Goal: Information Seeking & Learning: Find specific fact

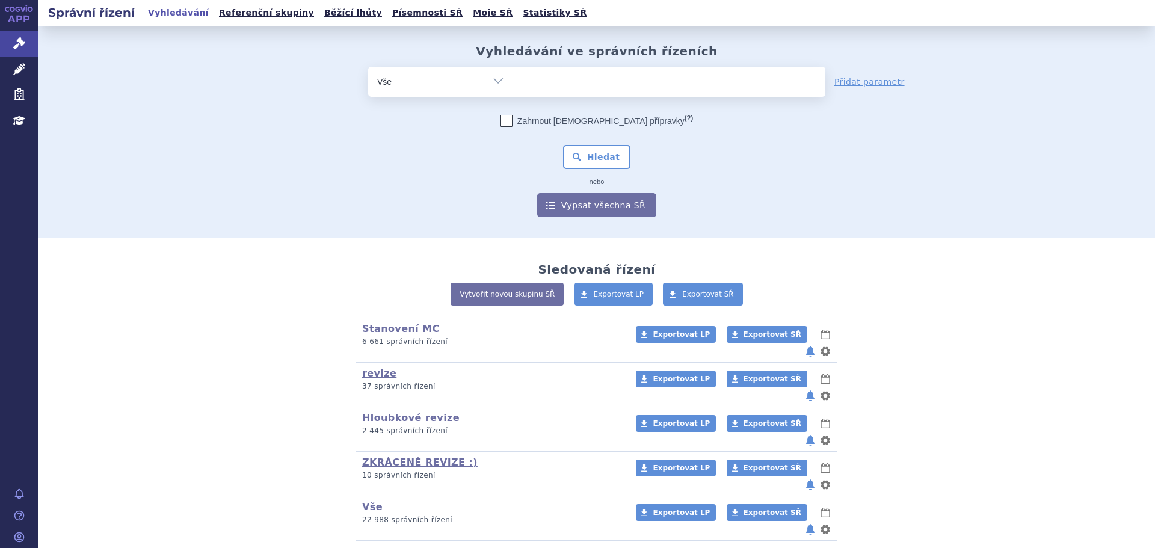
click at [454, 81] on select "Vše Spisová značka Typ SŘ Přípravek/SUKL kód Účastník/Držitel" at bounding box center [440, 80] width 144 height 27
select select "filter-tag"
click at [368, 67] on select "Vše Spisová značka Typ SŘ Přípravek/SUKL kód Účastník/Držitel" at bounding box center [440, 80] width 144 height 27
click at [526, 90] on ul at bounding box center [669, 79] width 312 height 25
click at [513, 90] on select at bounding box center [512, 81] width 1 height 30
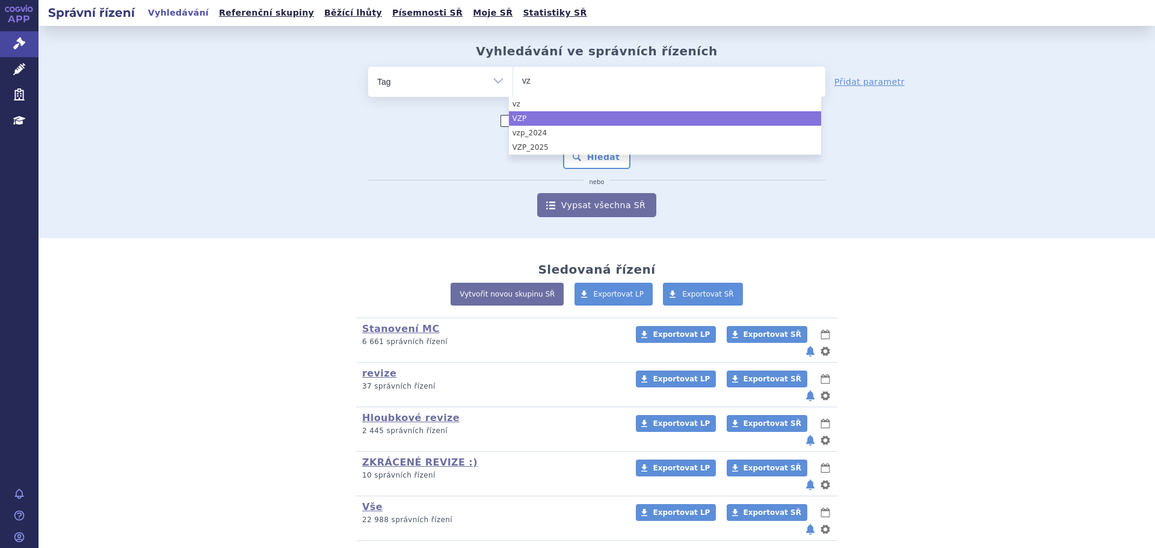
type input "vz"
select select "3dde9af4-52f2-41de-8aeb-cfdff2876af8"
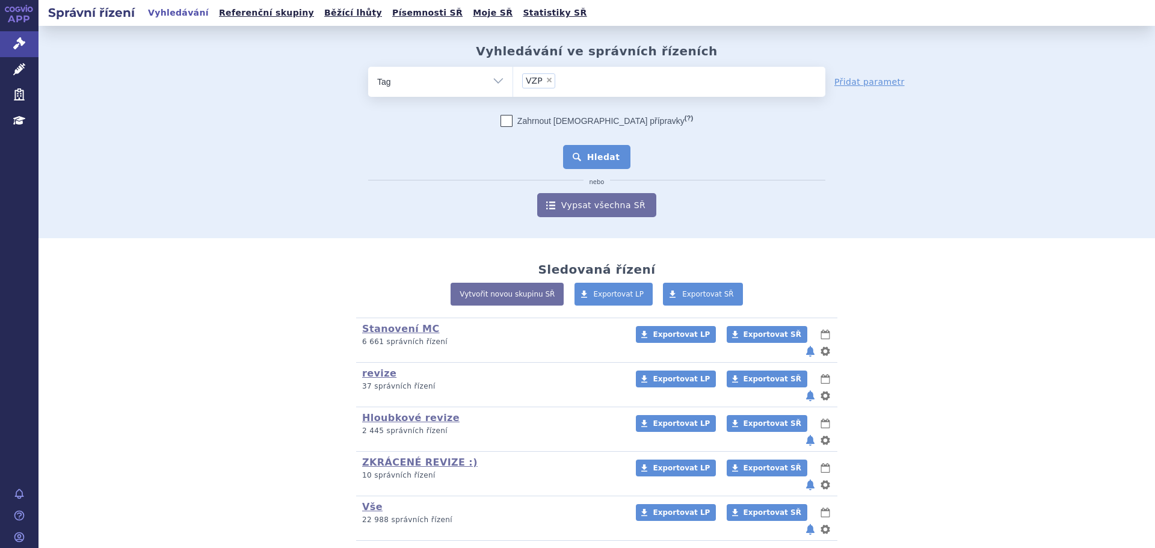
click at [595, 155] on button "Hledat" at bounding box center [597, 157] width 68 height 24
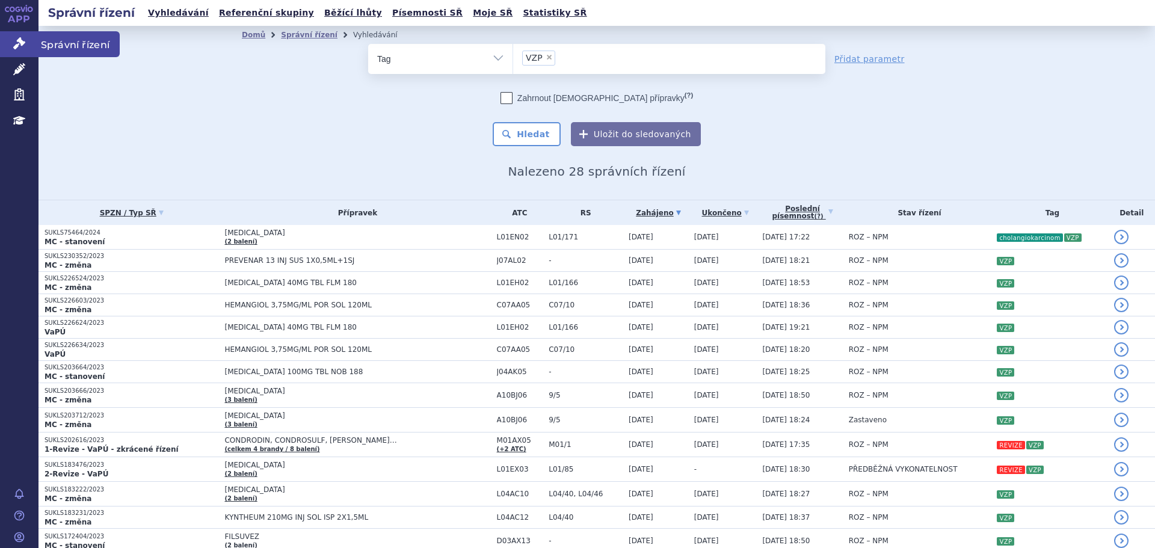
click at [14, 41] on icon at bounding box center [19, 43] width 12 height 12
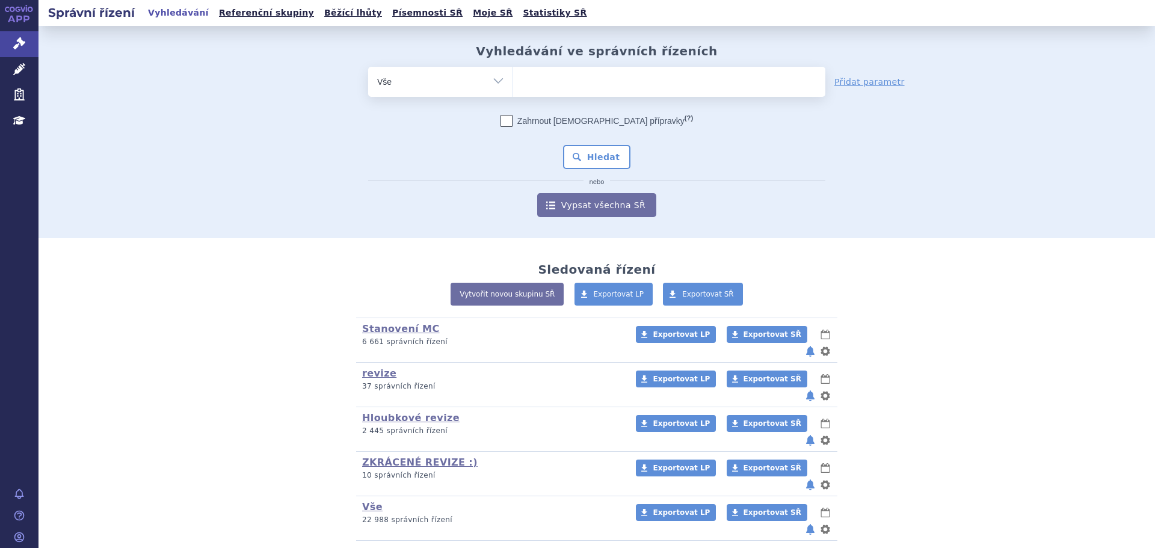
click at [547, 90] on ul at bounding box center [669, 79] width 312 height 25
click at [513, 90] on select at bounding box center [512, 81] width 1 height 30
click at [20, 75] on icon at bounding box center [19, 69] width 12 height 12
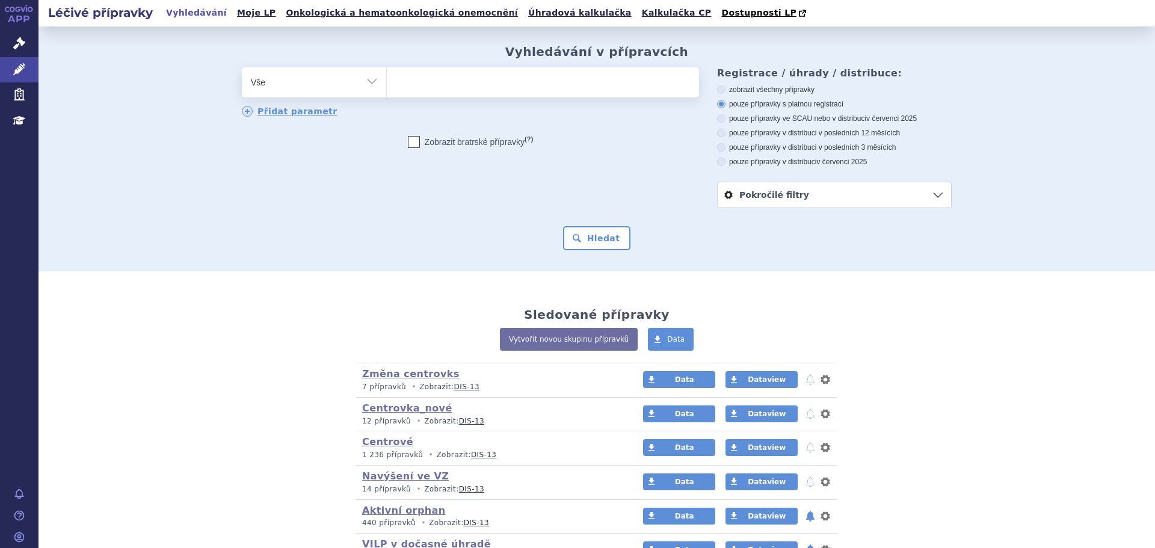
drag, startPoint x: 412, startPoint y: 102, endPoint x: 451, endPoint y: 84, distance: 43.3
click at [414, 100] on div "odstranit Vše Přípravek/SUKL kód MAH VPOIS ATC/Aktivní látka" at bounding box center [470, 92] width 457 height 51
drag, startPoint x: 456, startPoint y: 82, endPoint x: 492, endPoint y: 91, distance: 36.6
click at [457, 84] on ul at bounding box center [543, 79] width 312 height 25
click at [387, 84] on select at bounding box center [386, 82] width 1 height 30
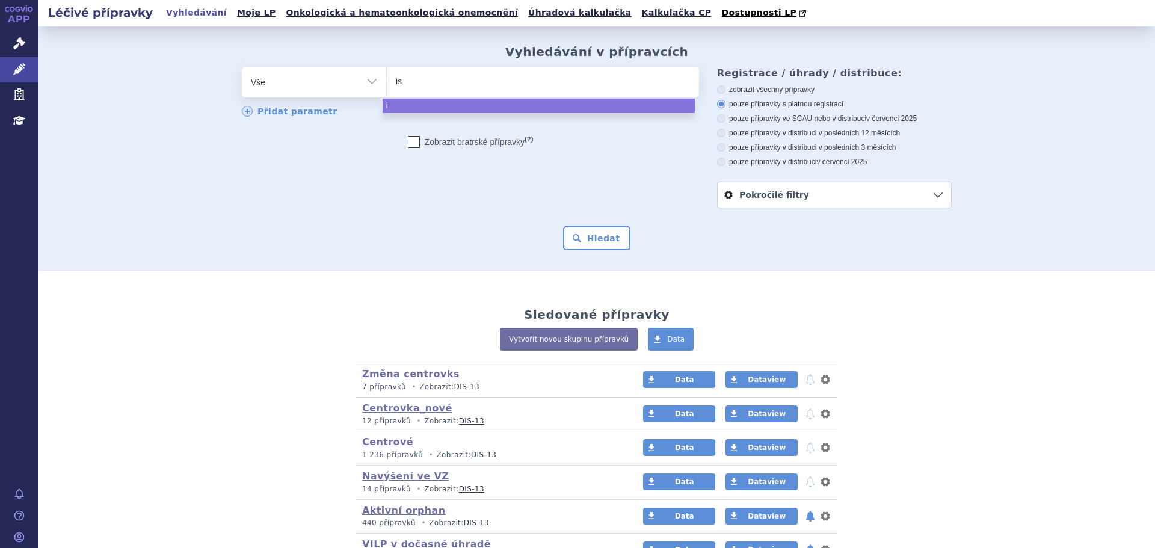
type input "iso"
type input "isoni"
type input "isonia"
type input "isoniazi"
type input "isoniazid"
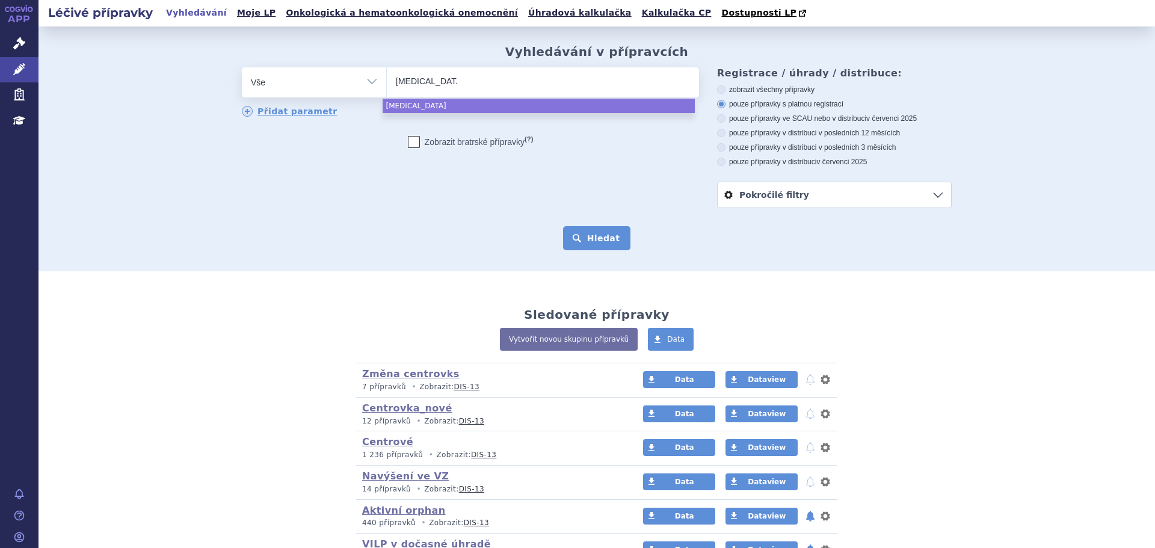
select select "[MEDICAL_DATA]"
click at [604, 234] on button "Hledat" at bounding box center [597, 238] width 68 height 24
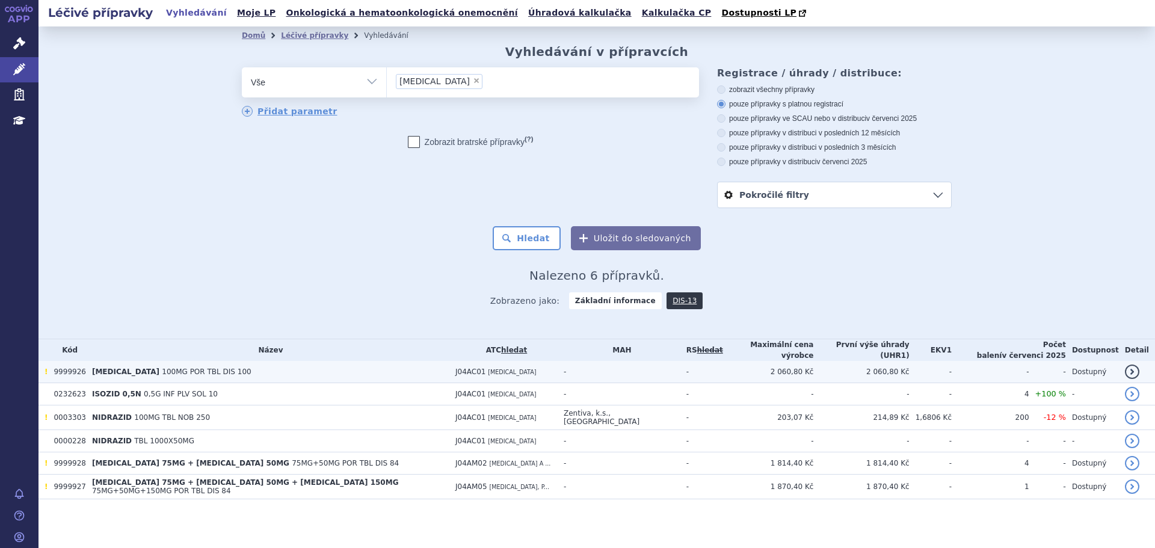
click at [322, 364] on td "ISONIAZID 100MG POR TBL DIS 100" at bounding box center [267, 372] width 363 height 22
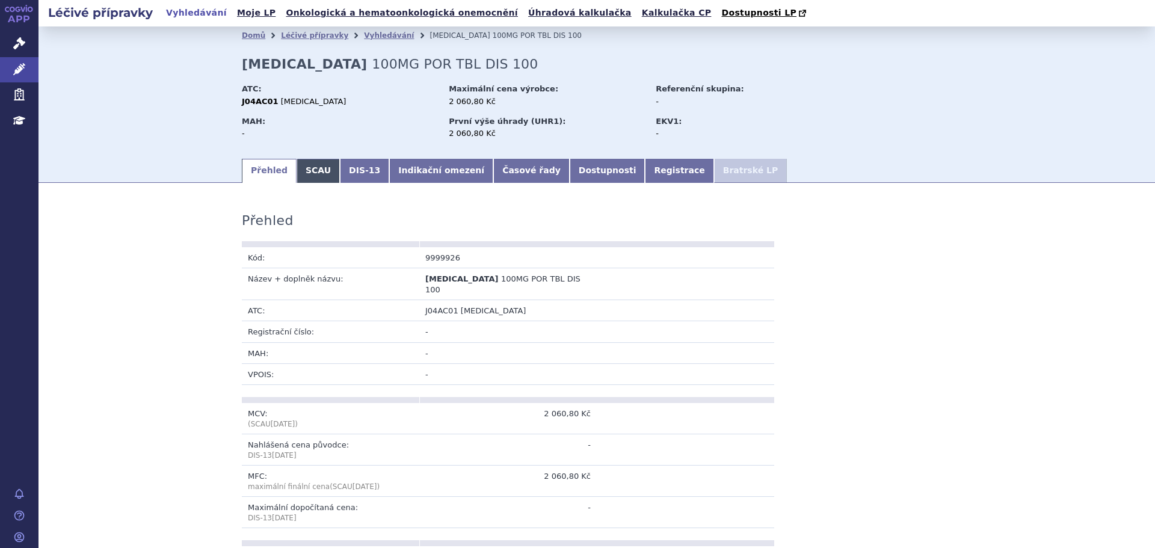
click at [312, 170] on link "SCAU" at bounding box center [317, 171] width 43 height 24
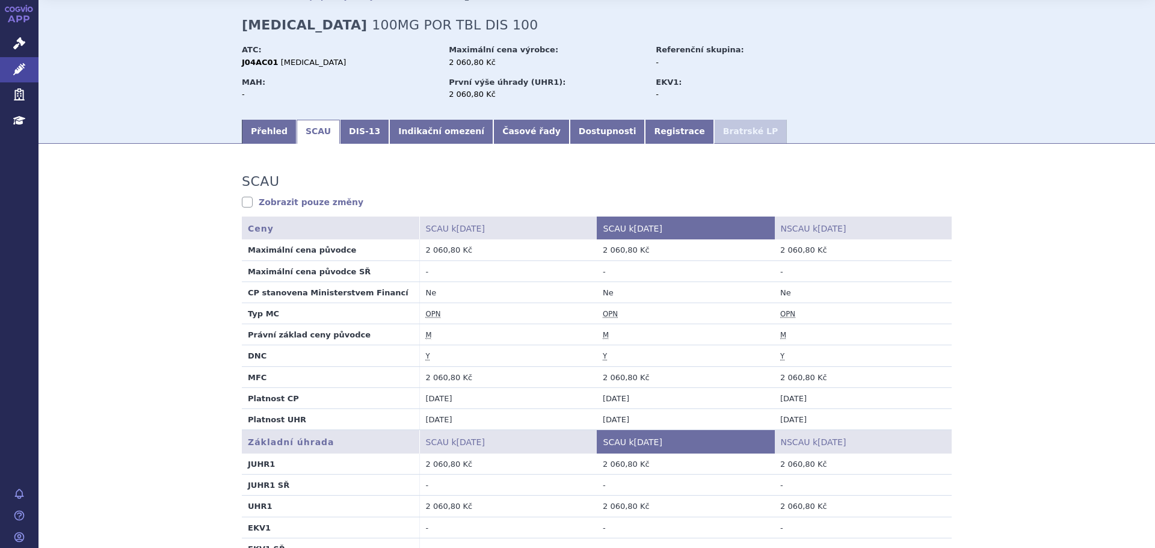
scroll to position [60, 0]
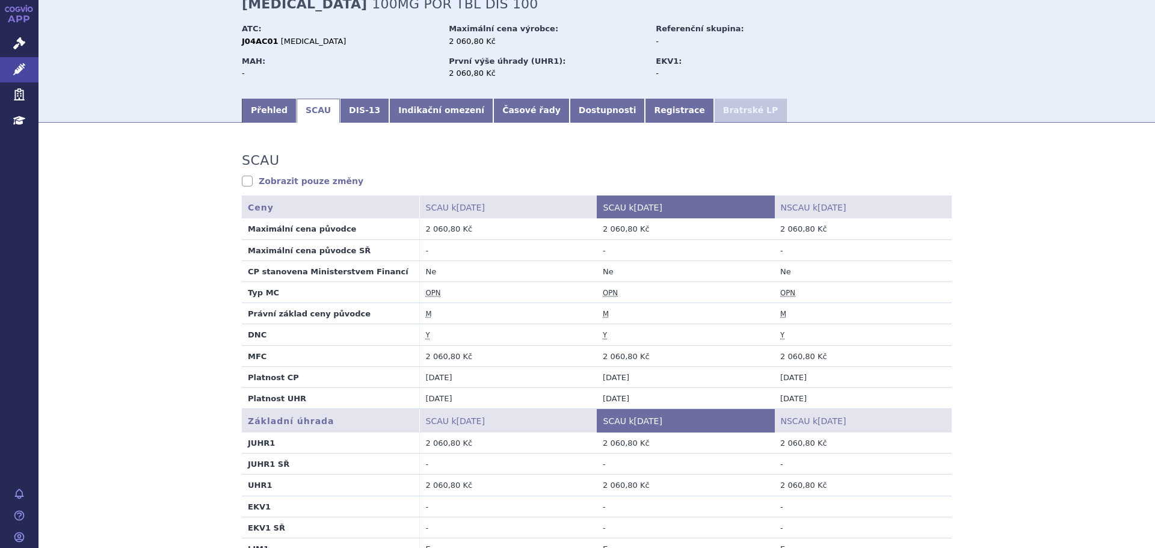
click at [429, 296] on abbr "OPN" at bounding box center [433, 293] width 15 height 9
click at [426, 316] on abbr "M" at bounding box center [429, 314] width 6 height 9
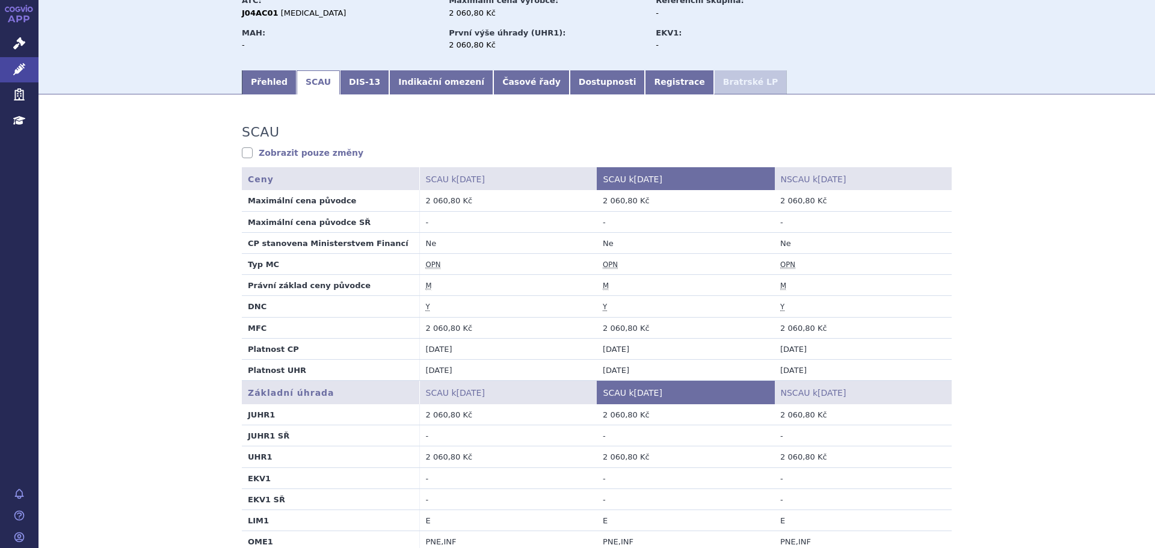
scroll to position [0, 0]
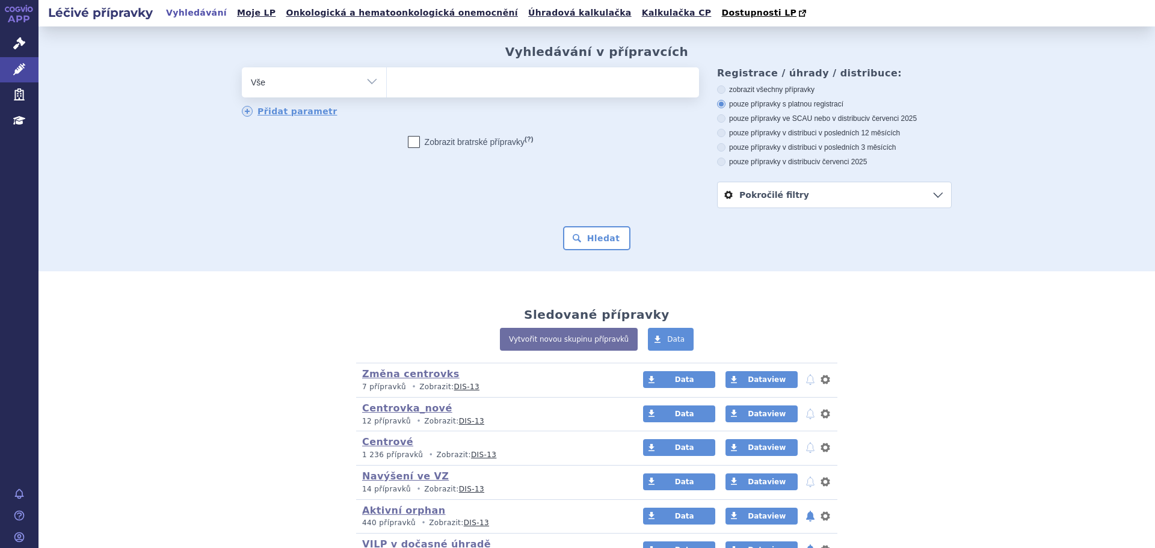
click at [433, 81] on ul at bounding box center [543, 79] width 312 height 25
click at [387, 81] on select at bounding box center [386, 82] width 1 height 30
type input "iso"
type input "ison"
type input "isonia"
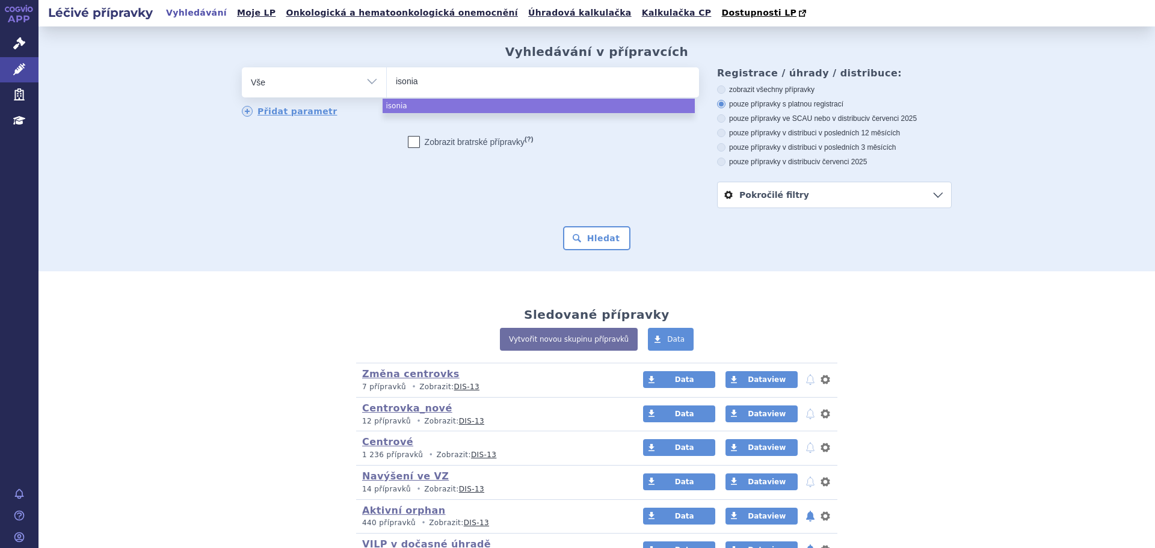
type input "isoniaz"
type input "isoniazi"
type input "isoniazid"
select select "isoniazid"
click at [603, 224] on form "odstranit Vše Přípravek/SUKL kód MAH VPOIS ATC/Aktivní látka × (?)" at bounding box center [597, 158] width 710 height 183
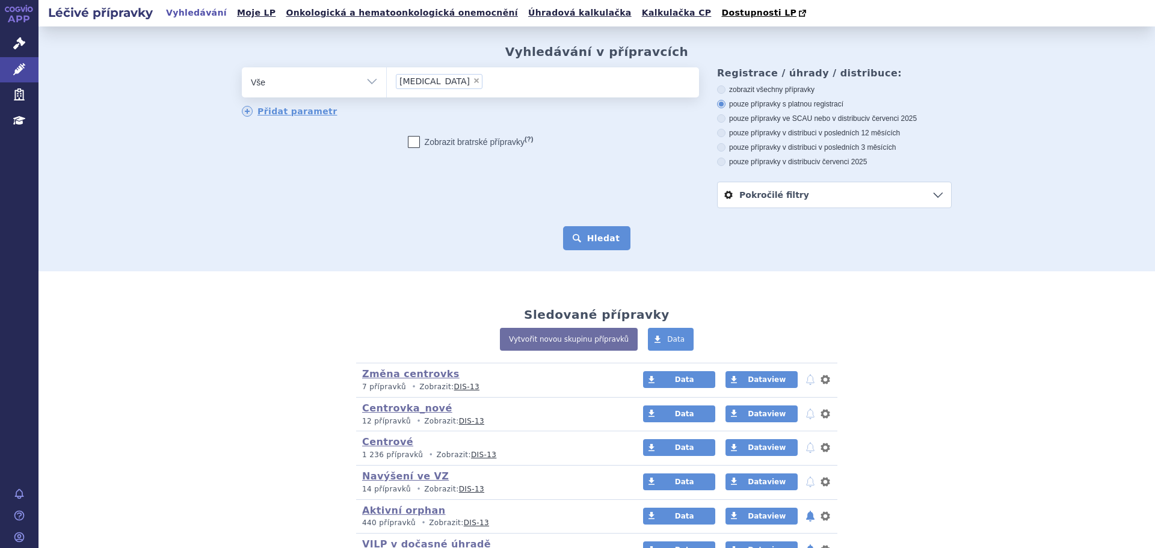
click at [601, 233] on button "Hledat" at bounding box center [597, 238] width 68 height 24
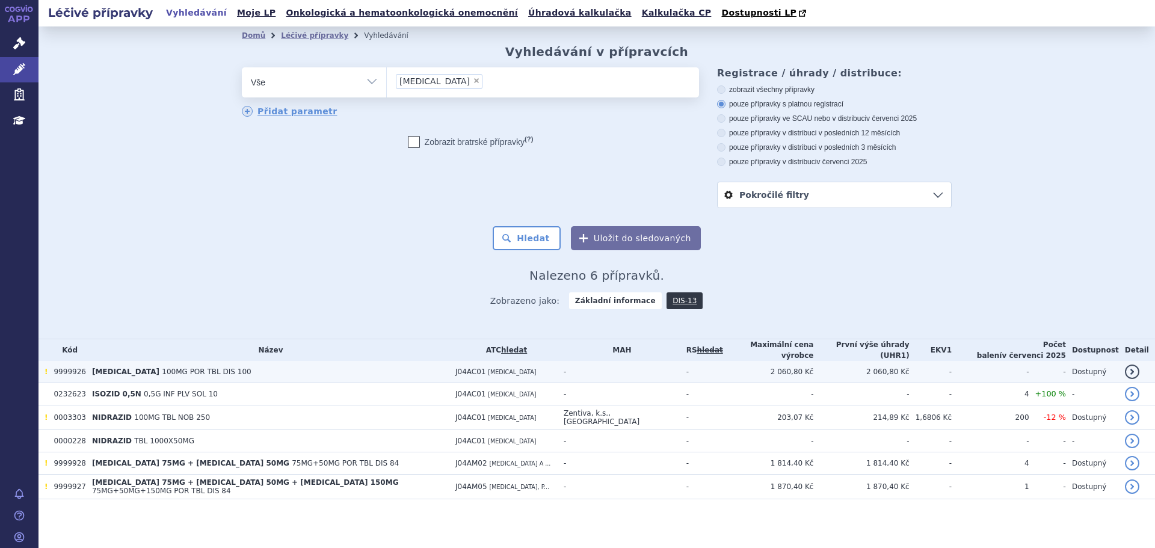
click at [218, 375] on td "[MEDICAL_DATA] 100MG POR TBL DIS 100" at bounding box center [267, 372] width 363 height 22
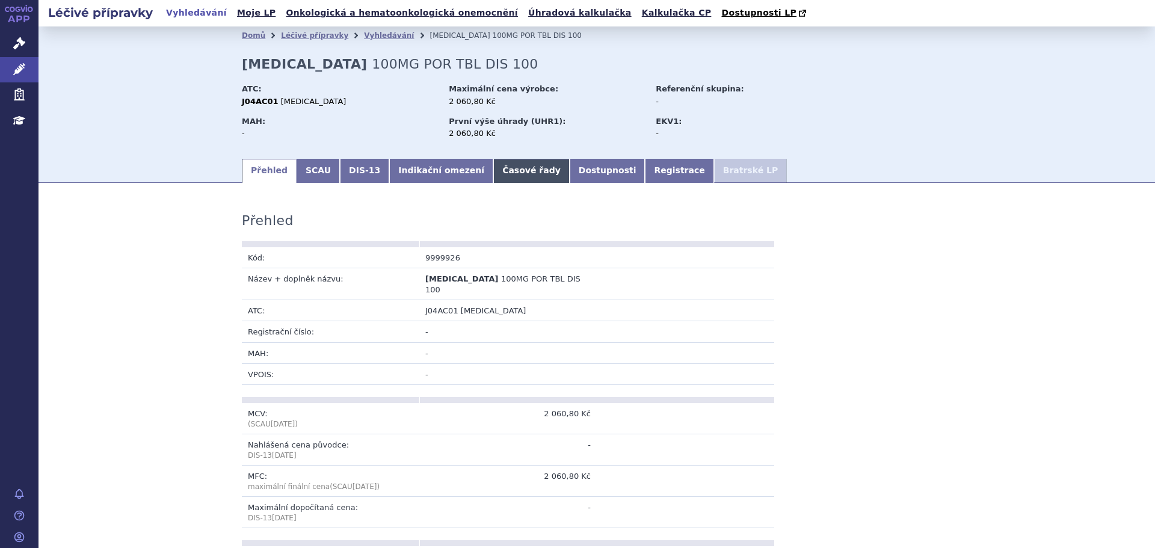
click at [511, 168] on link "Časové řady" at bounding box center [531, 171] width 76 height 24
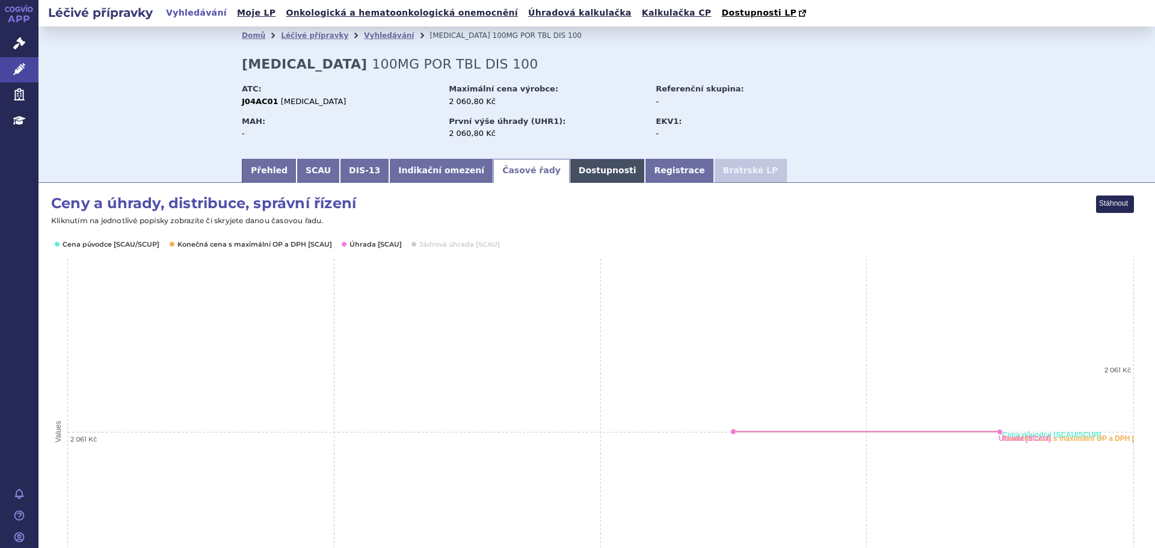
click at [575, 174] on link "Dostupnosti" at bounding box center [607, 171] width 76 height 24
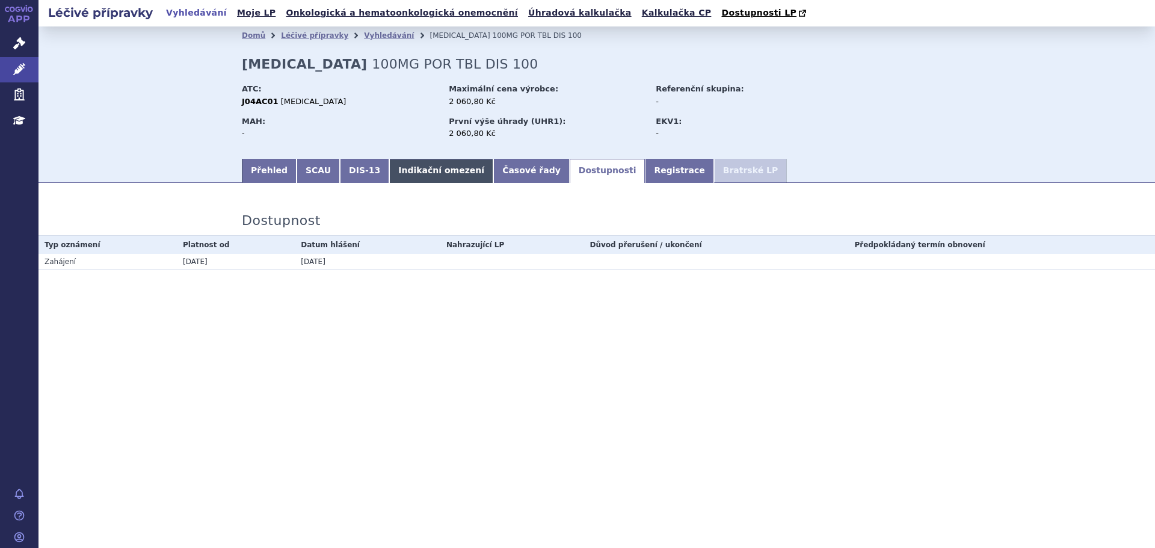
click at [425, 173] on link "Indikační omezení" at bounding box center [441, 171] width 104 height 24
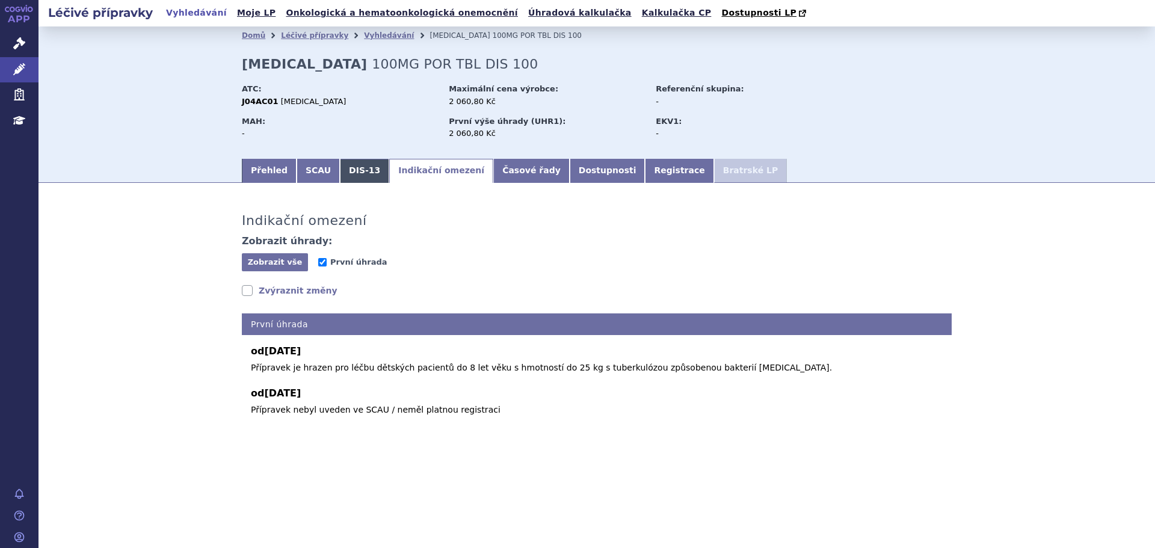
click at [340, 174] on link "DIS-13" at bounding box center [364, 171] width 49 height 24
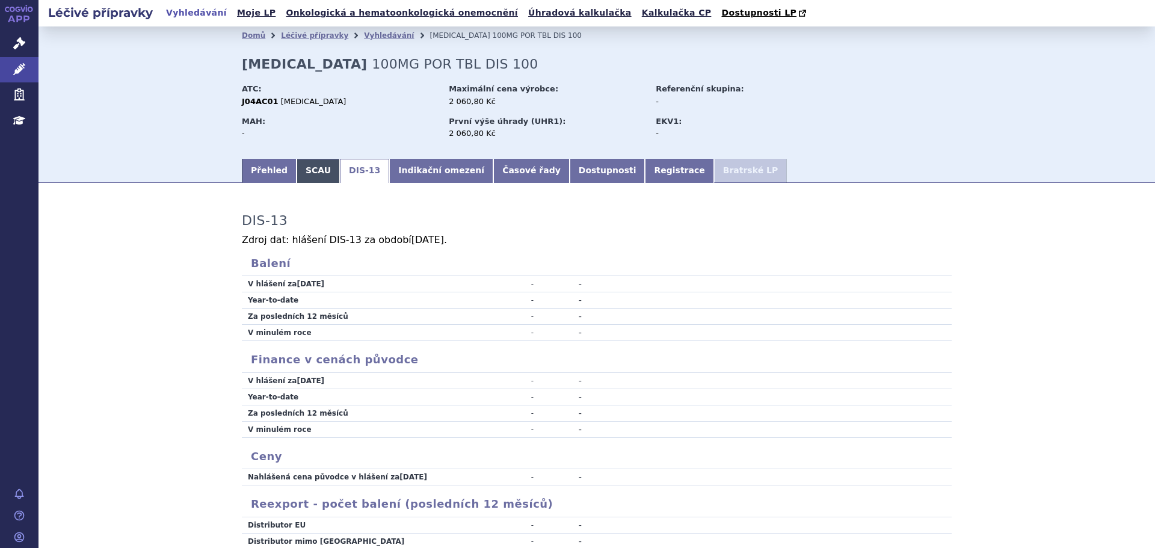
click at [296, 179] on link "SCAU" at bounding box center [317, 171] width 43 height 24
